Goal: Task Accomplishment & Management: Use online tool/utility

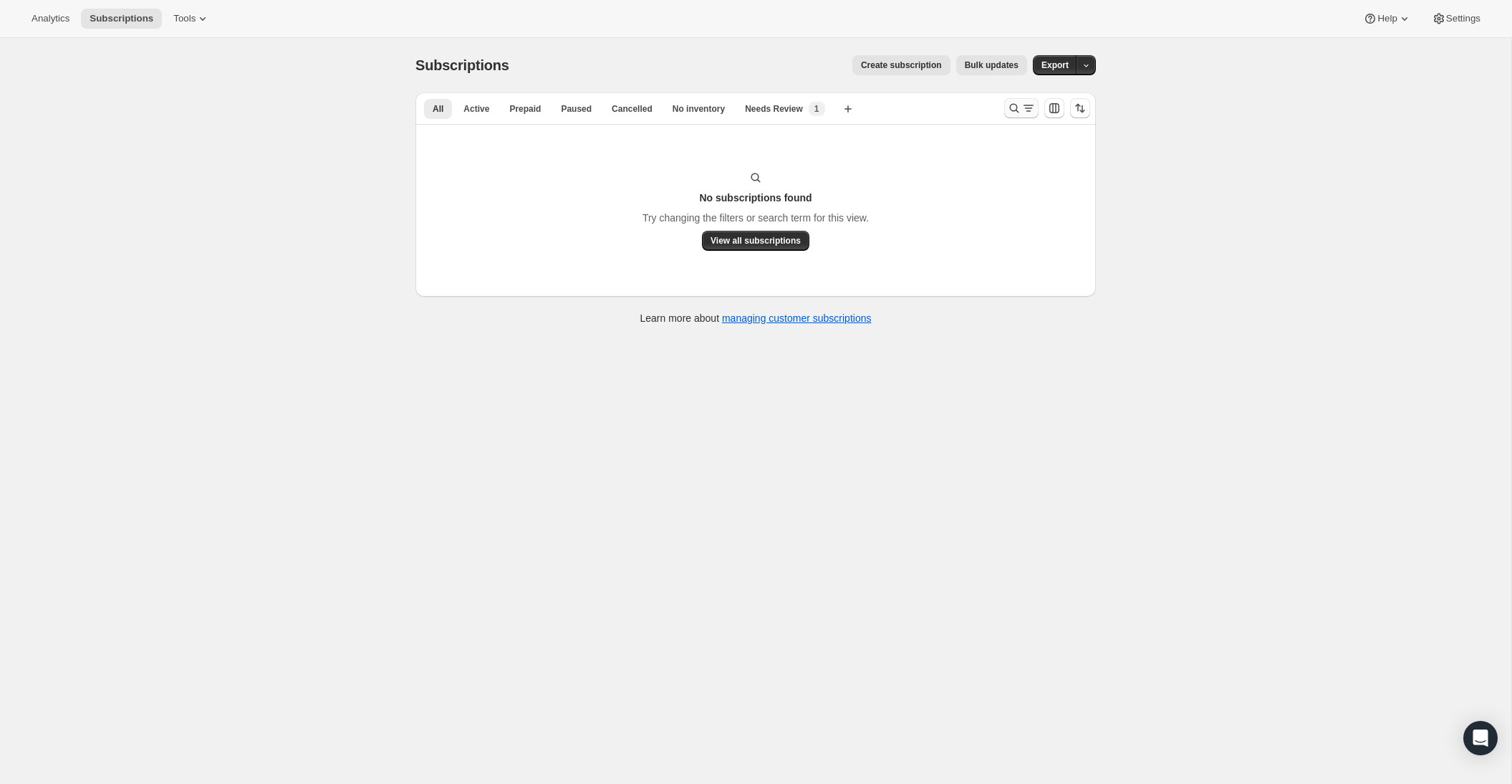
click at [1022, 112] on icon "Search and filter results" at bounding box center [1028, 108] width 14 height 14
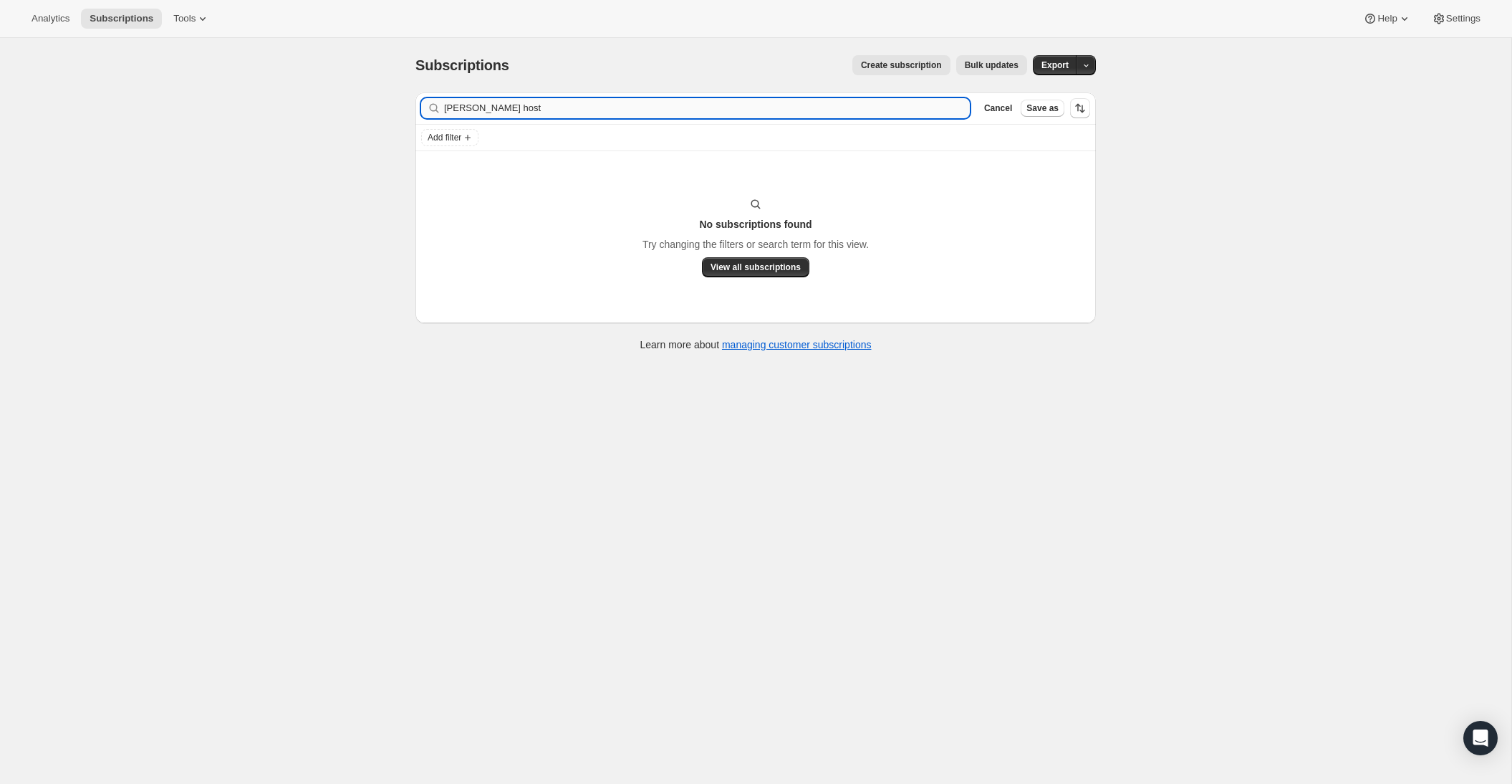
click at [740, 104] on input "[PERSON_NAME] host" at bounding box center [707, 108] width 525 height 20
type input "[PERSON_NAME]"
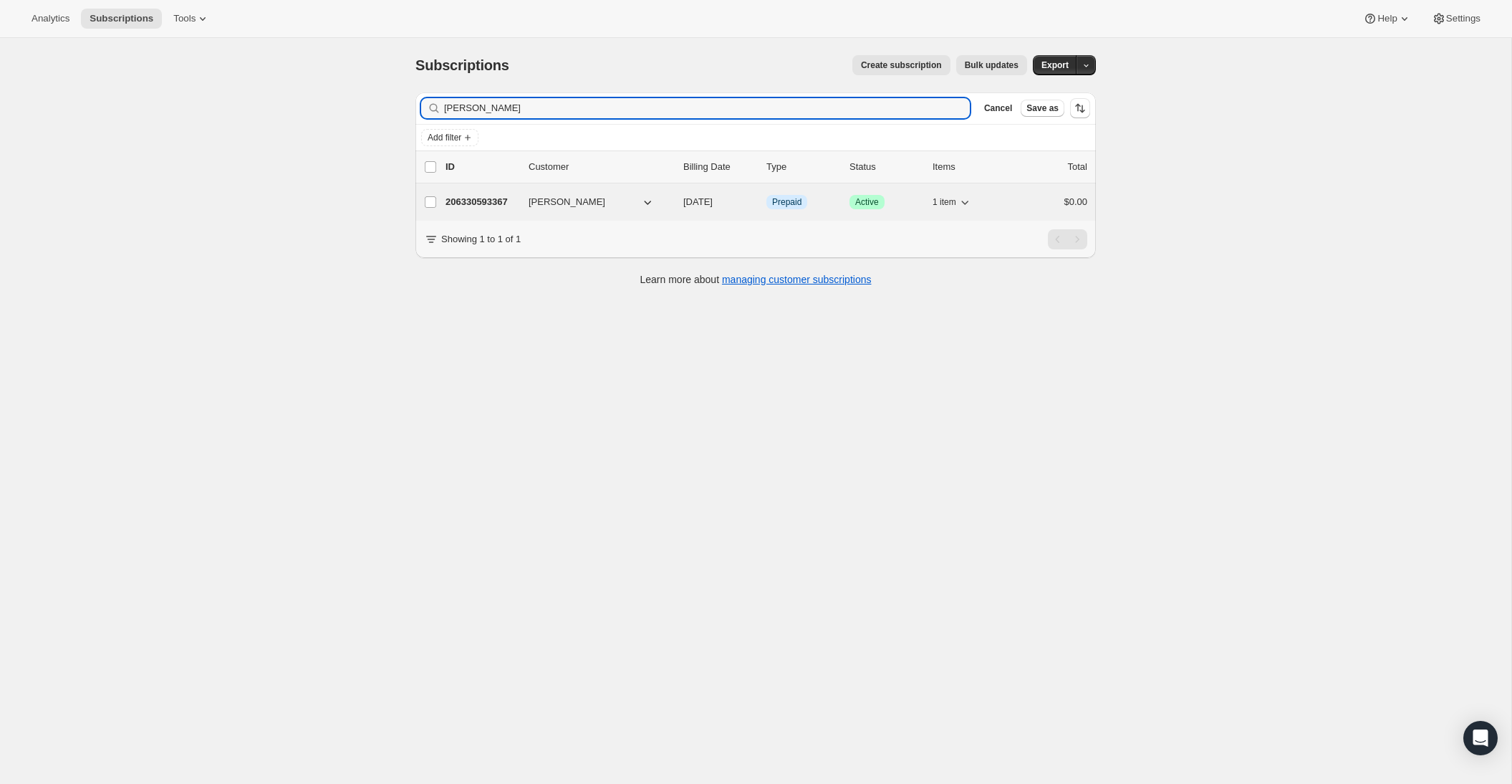
click at [492, 208] on p "206330593367" at bounding box center [481, 202] width 72 height 14
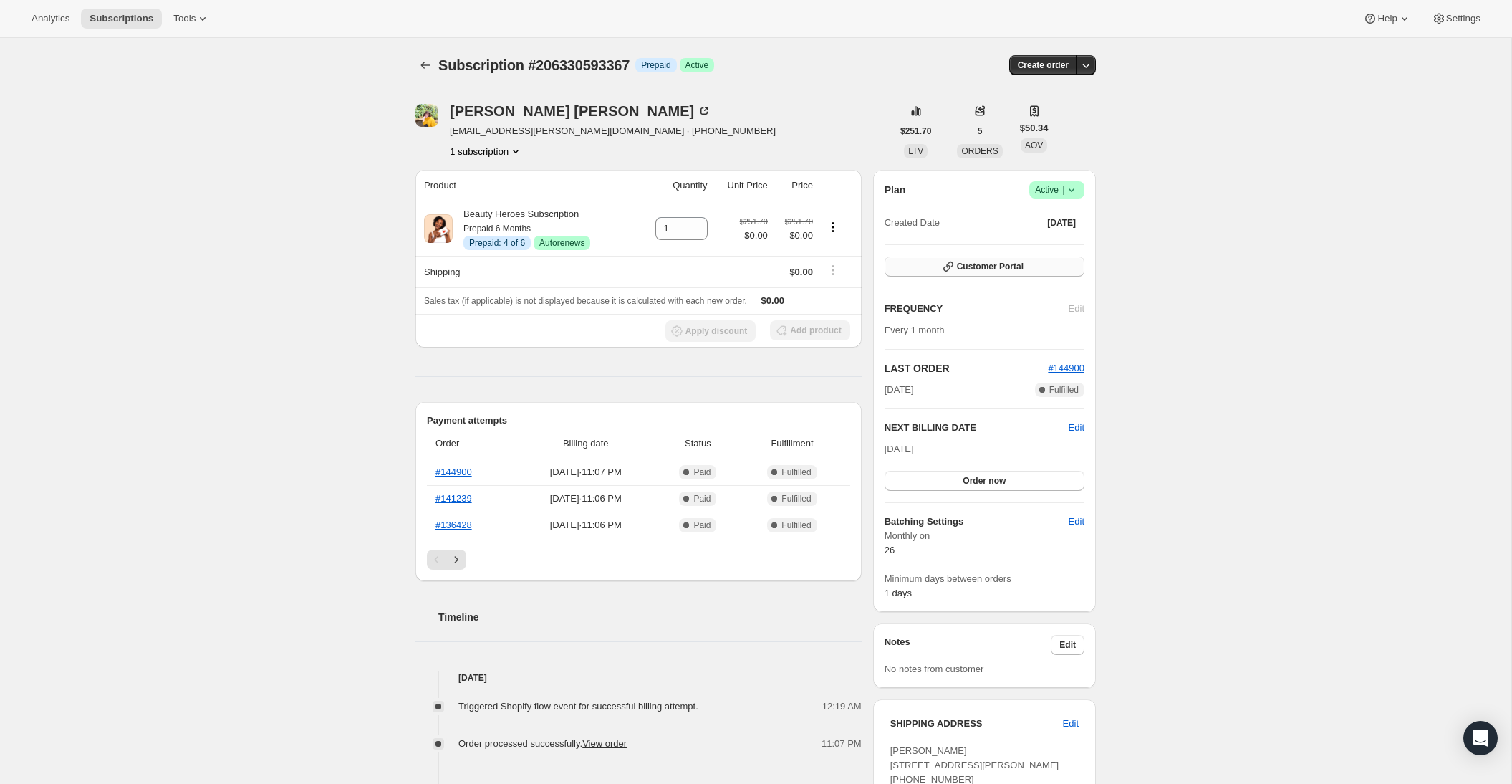
click at [996, 273] on button "Customer Portal" at bounding box center [984, 266] width 200 height 20
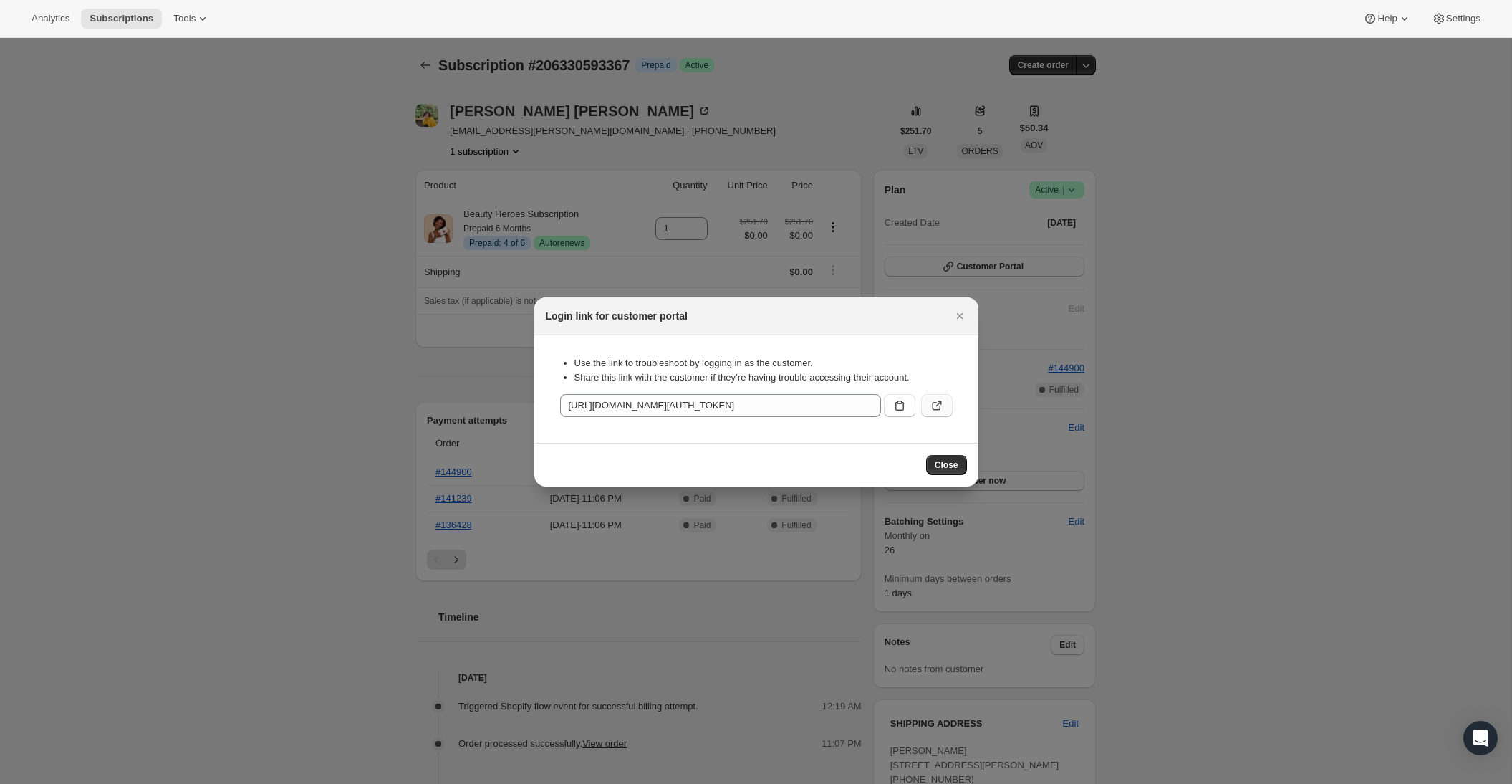
click at [930, 405] on icon ":r34:" at bounding box center [936, 405] width 14 height 14
click at [961, 324] on button "Close" at bounding box center [959, 315] width 20 height 20
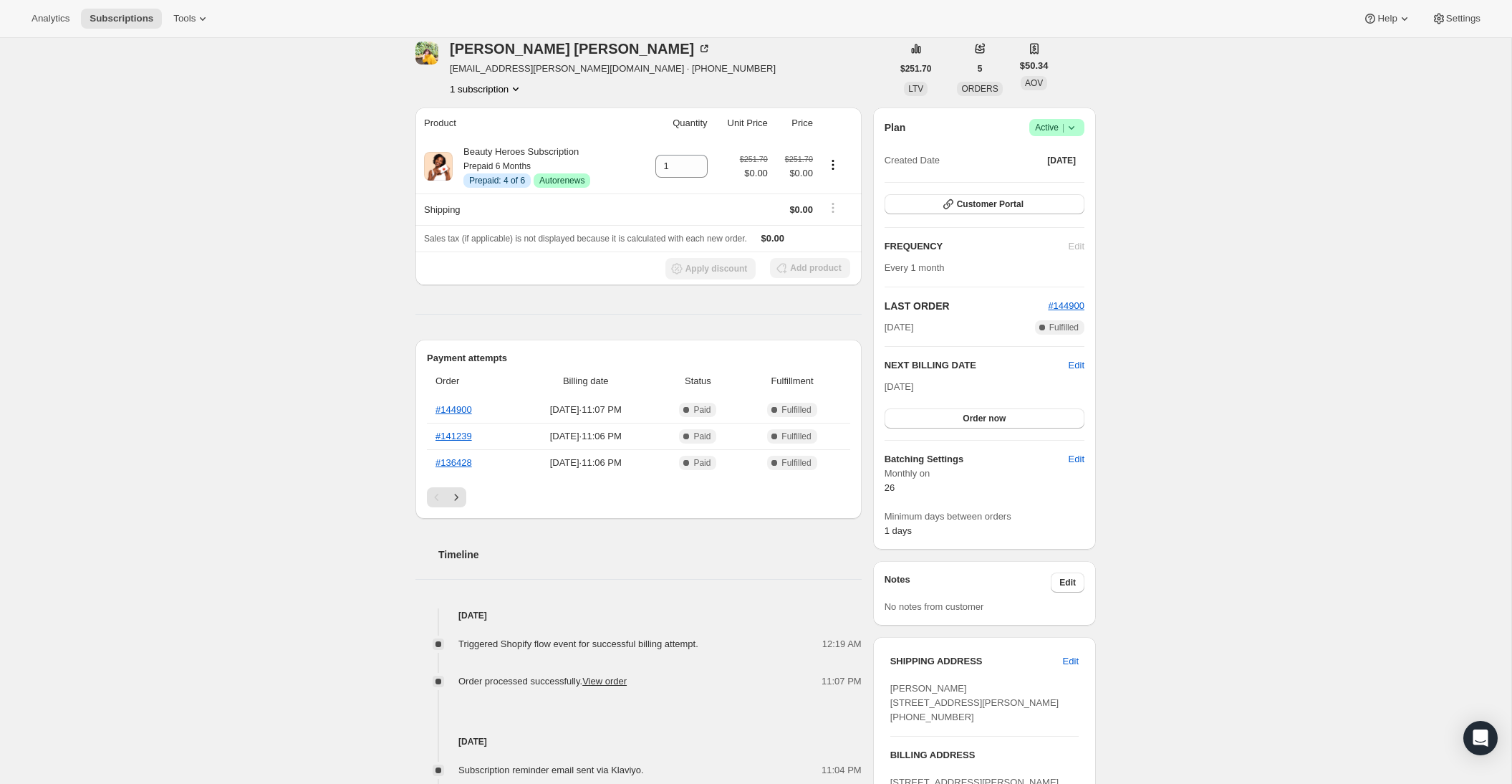
scroll to position [148, 0]
